Goal: Check status: Check status

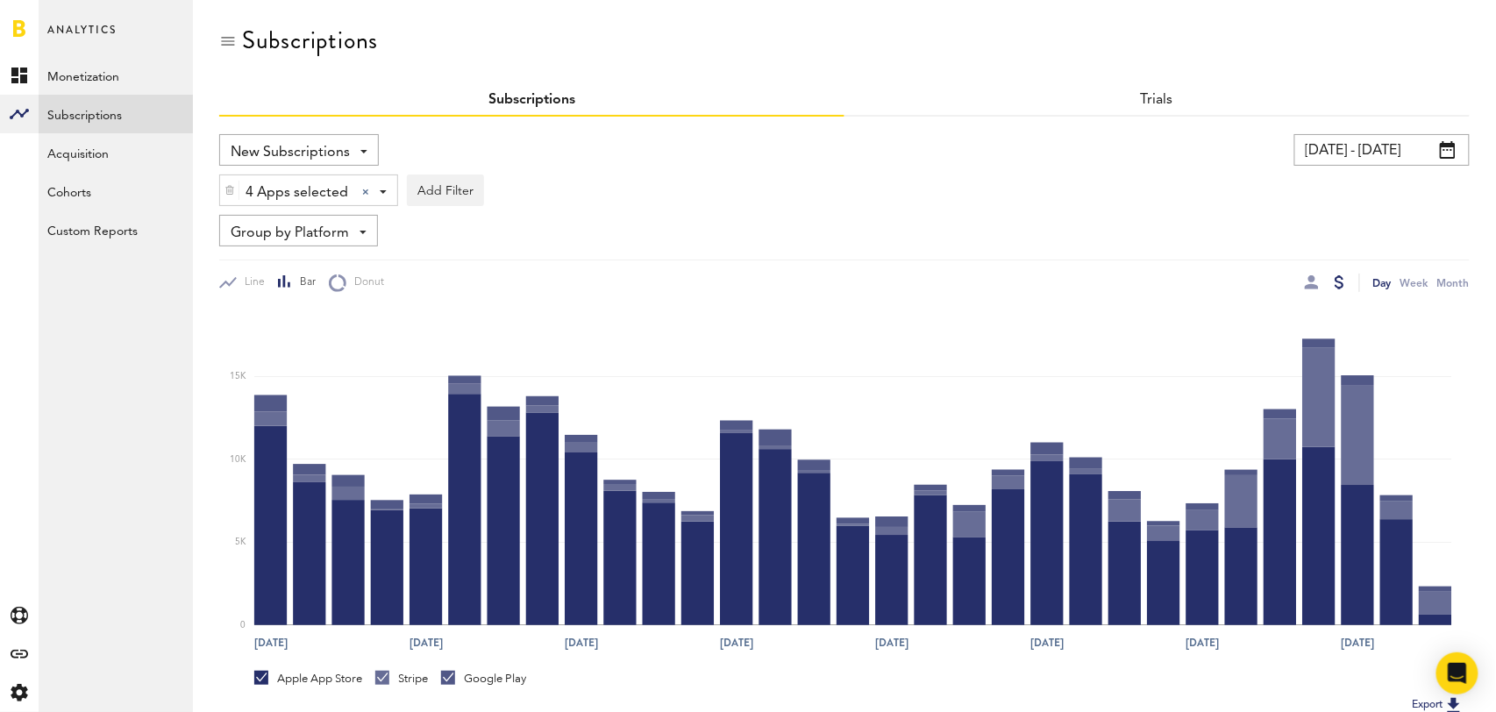
click at [1400, 149] on input "08/31/25 - 09/30/25" at bounding box center [1381, 150] width 175 height 32
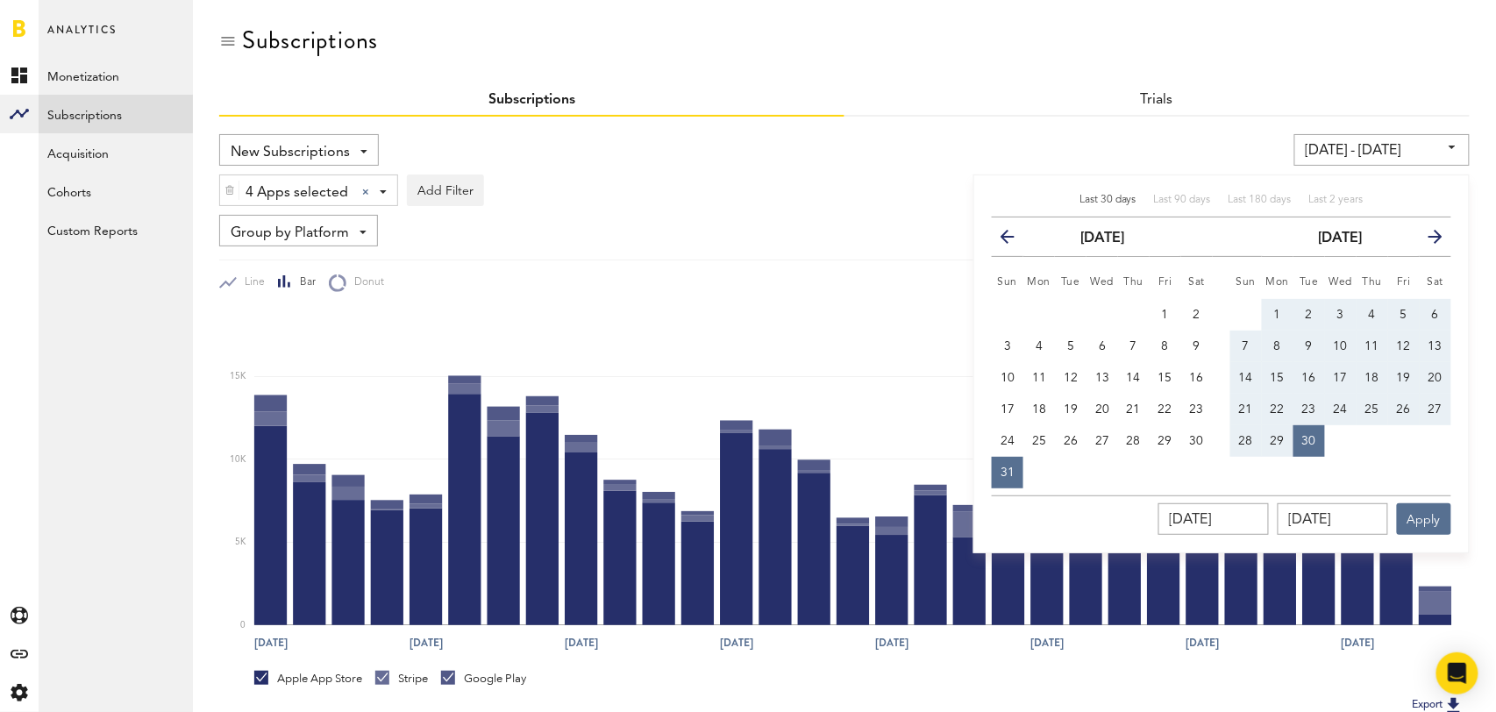
click at [1113, 201] on span "Last 30 days" at bounding box center [1108, 200] width 57 height 11
type input "09/02/25 - 10/02/25"
type input "09/02/2025"
type input "10/02/2025"
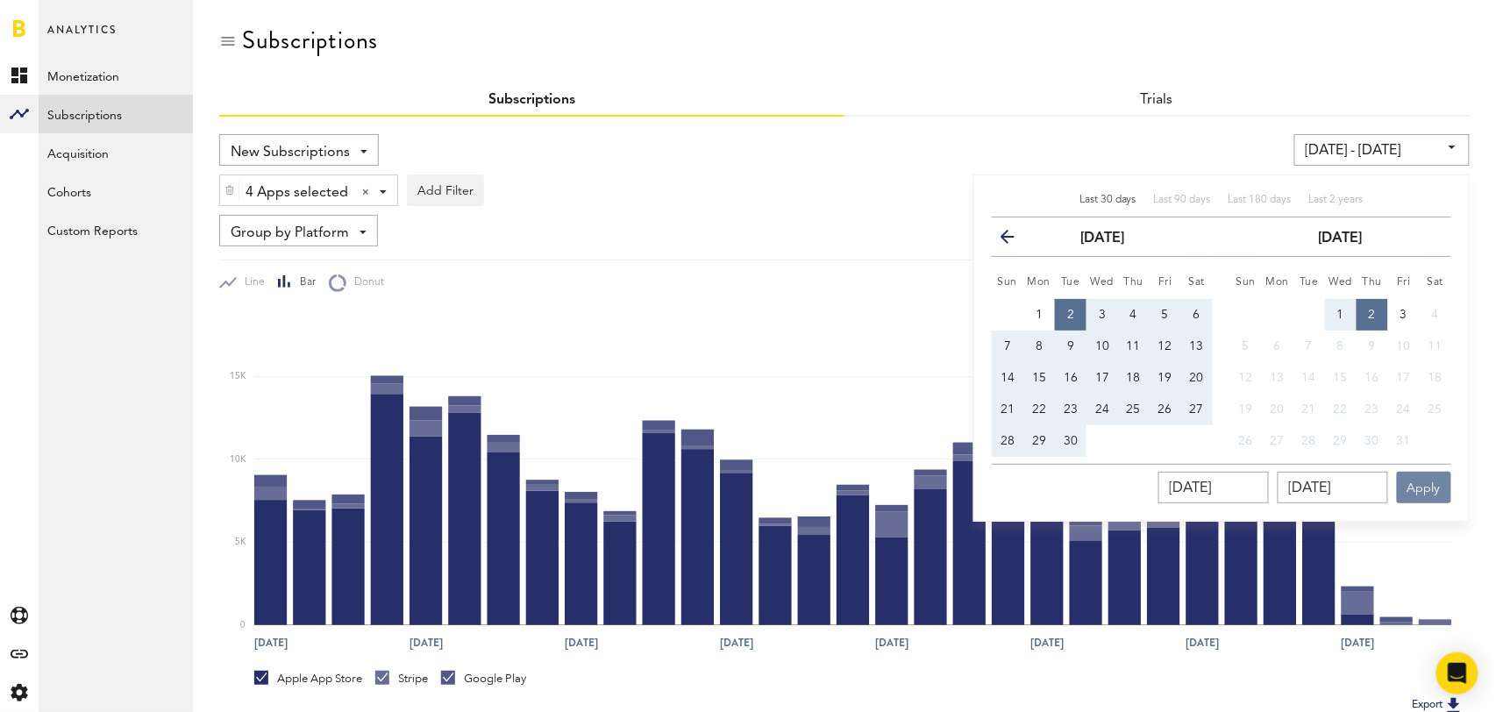
click at [1431, 489] on button "Apply" at bounding box center [1424, 488] width 54 height 32
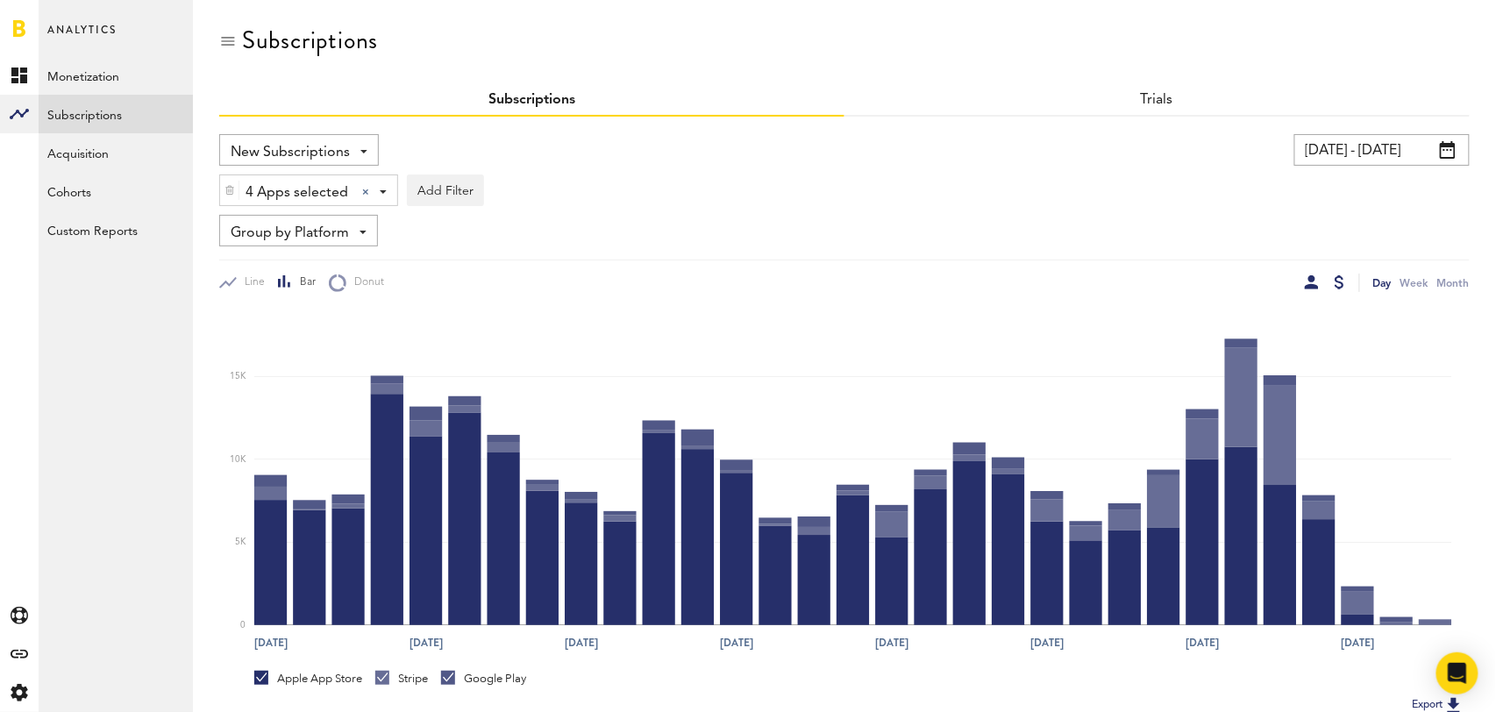
click at [1315, 281] on div at bounding box center [1312, 282] width 14 height 14
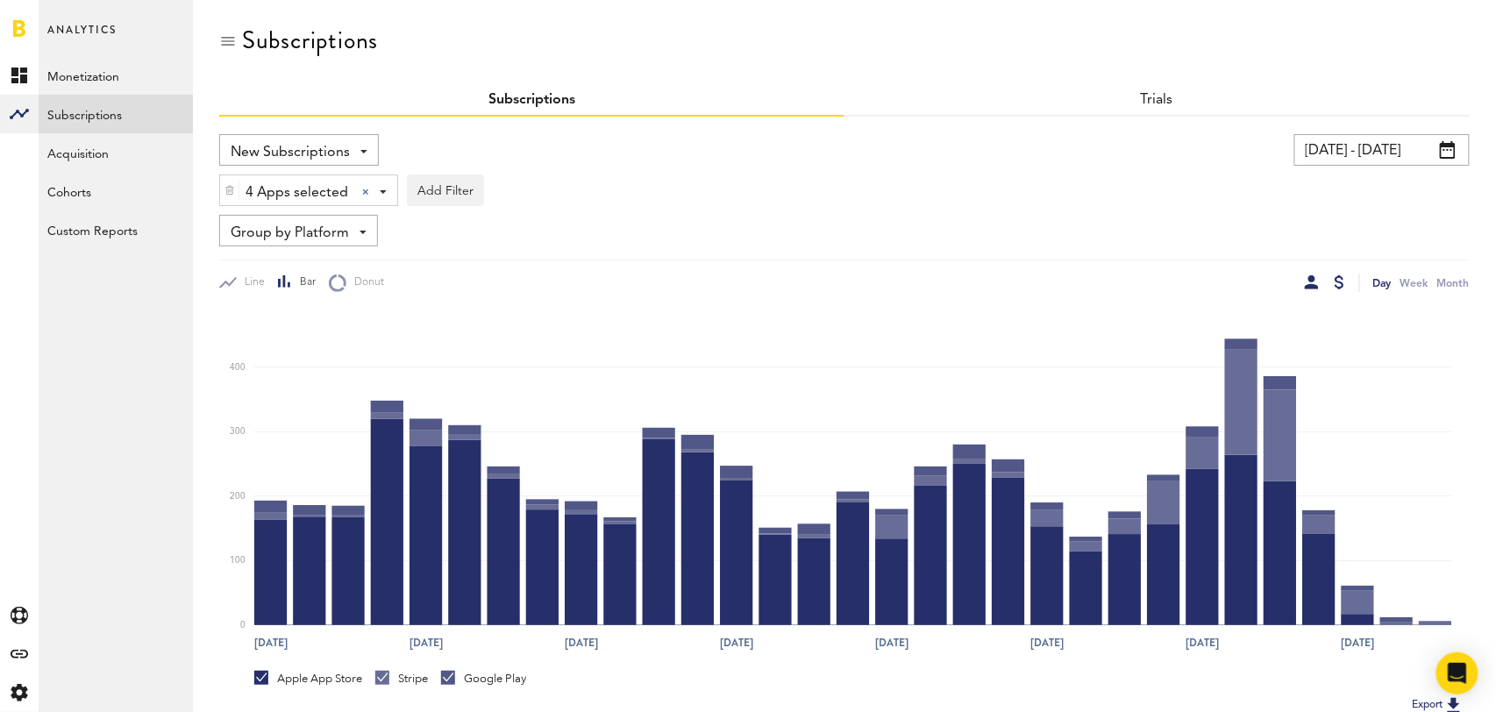
click at [1338, 277] on div at bounding box center [1340, 282] width 10 height 14
